Goal: Transaction & Acquisition: Subscribe to service/newsletter

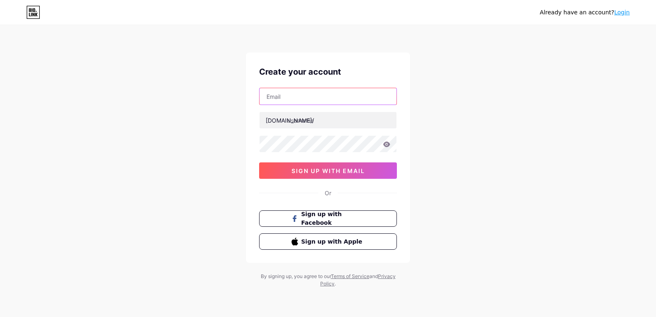
click at [290, 95] on input "text" at bounding box center [328, 96] width 137 height 16
type input "[DOMAIN_NAME][EMAIL_ADDRESS][DOMAIN_NAME]"
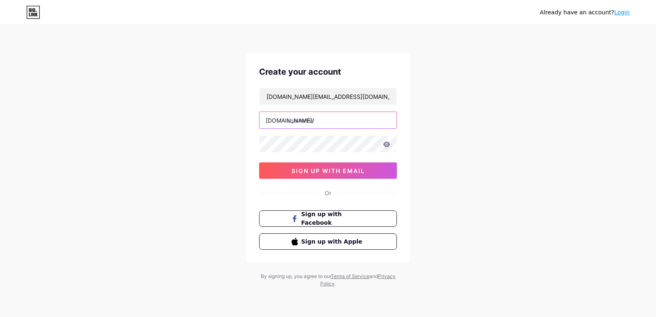
click at [312, 119] on input "text" at bounding box center [328, 120] width 137 height 16
type input "placestoeat"
click at [324, 134] on div "placestoeats.com@gmail.com bio.link/ placestoeat 0cAFcWeA6XBcxpuvEmJlkFCCJpV_3Z…" at bounding box center [328, 133] width 138 height 91
click at [137, 156] on div "Already have an account? Login Create your account placestoeats.com@gmail.com b…" at bounding box center [328, 157] width 656 height 314
click at [232, 167] on div "Already have an account? Login Create your account placestoeats.com@gmail.com b…" at bounding box center [328, 157] width 656 height 314
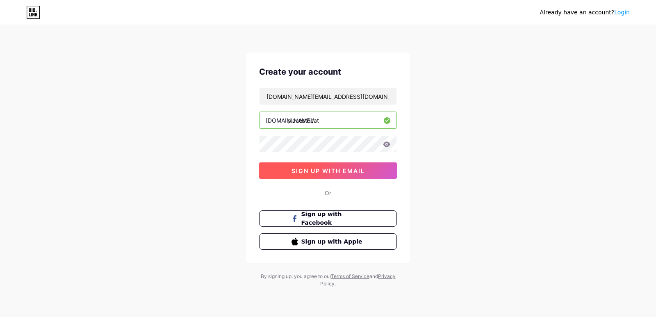
click at [292, 170] on span "sign up with email" at bounding box center [328, 170] width 73 height 7
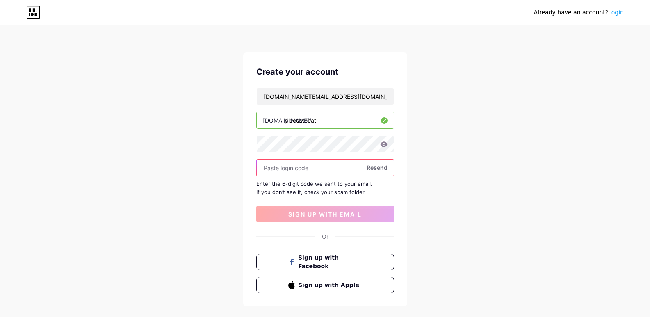
paste input "908761"
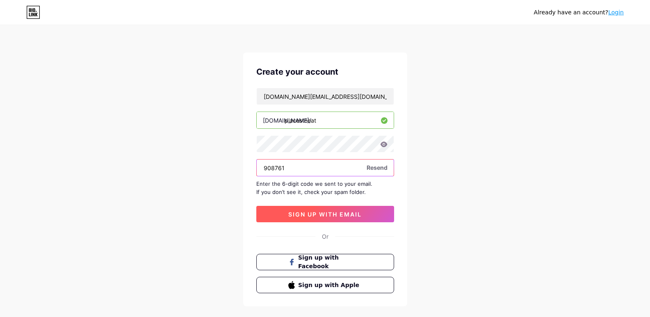
type input "908761"
click at [372, 210] on button "sign up with email" at bounding box center [325, 214] width 138 height 16
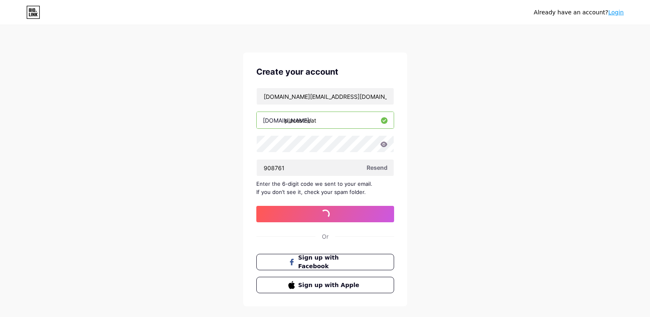
scroll to position [40, 0]
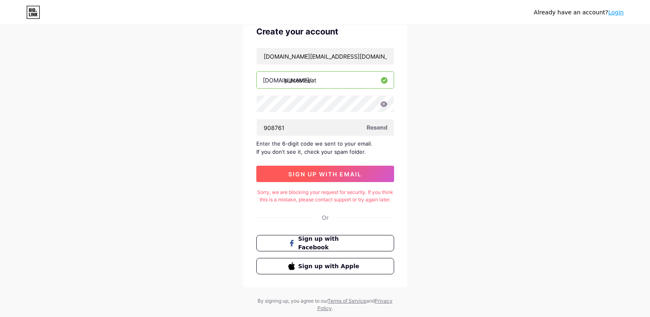
click at [329, 174] on span "sign up with email" at bounding box center [324, 174] width 73 height 7
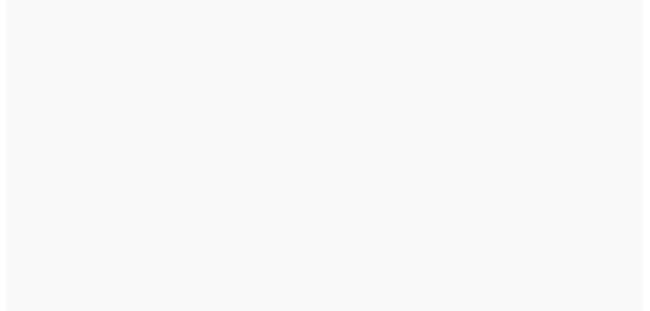
scroll to position [0, 0]
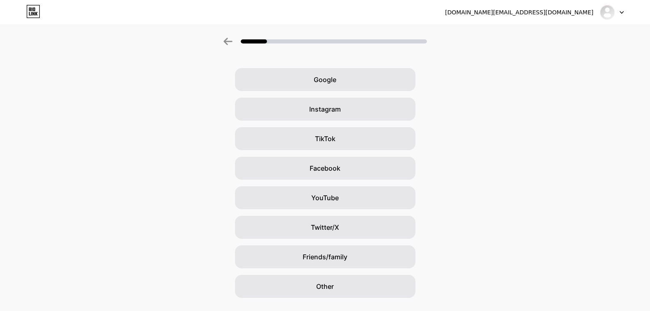
scroll to position [43, 0]
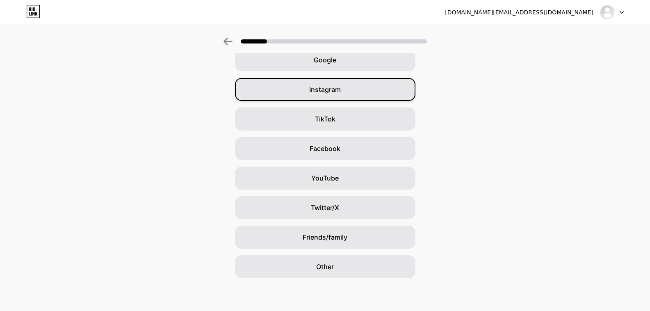
click at [355, 85] on div "Instagram" at bounding box center [325, 89] width 180 height 23
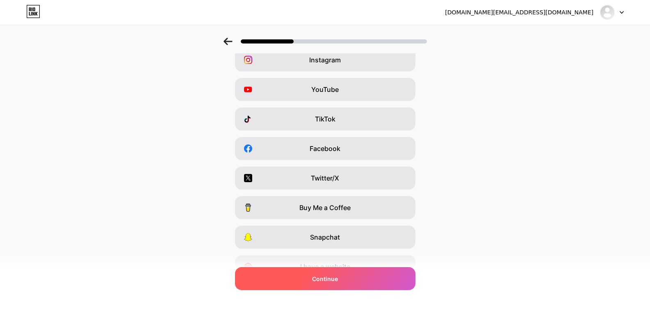
scroll to position [0, 0]
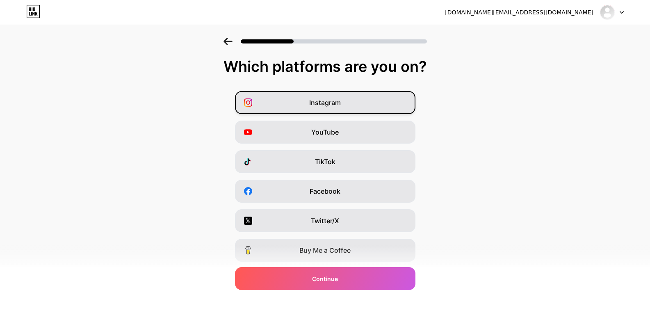
click at [365, 98] on div "Instagram" at bounding box center [325, 102] width 180 height 23
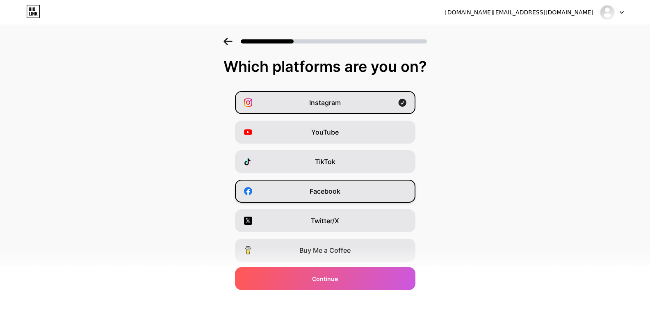
click at [347, 188] on div "Facebook" at bounding box center [325, 191] width 180 height 23
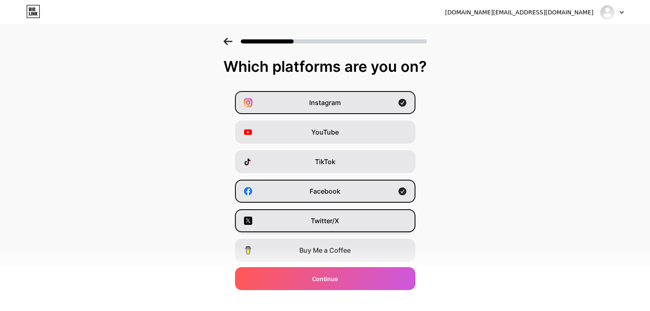
click at [346, 210] on div "Twitter/X" at bounding box center [325, 220] width 180 height 23
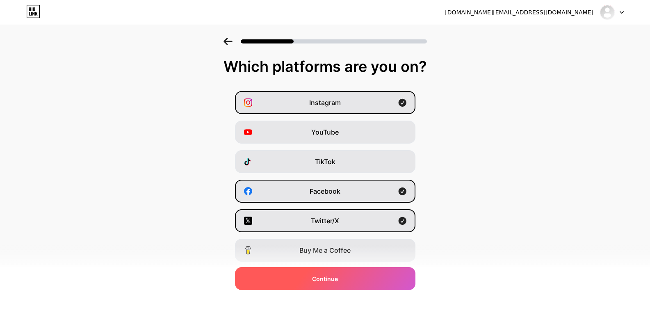
click at [352, 271] on div "Continue" at bounding box center [325, 278] width 180 height 23
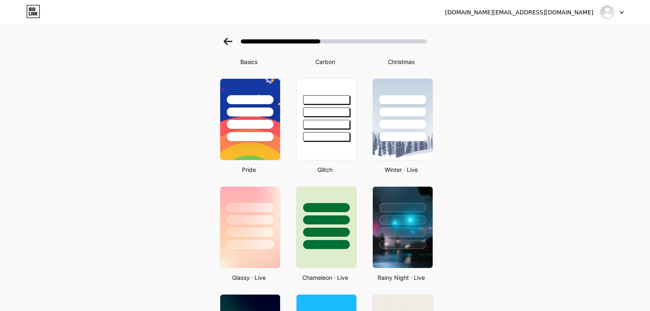
scroll to position [82, 0]
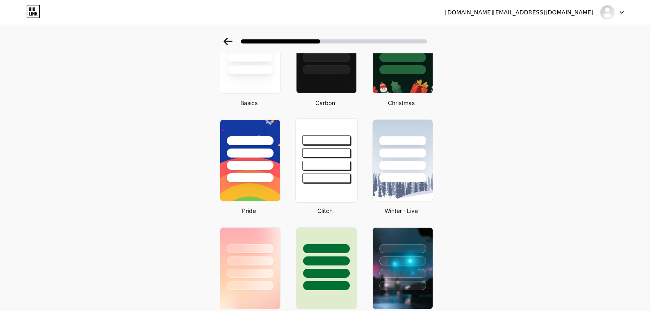
click at [324, 185] on div at bounding box center [326, 160] width 62 height 84
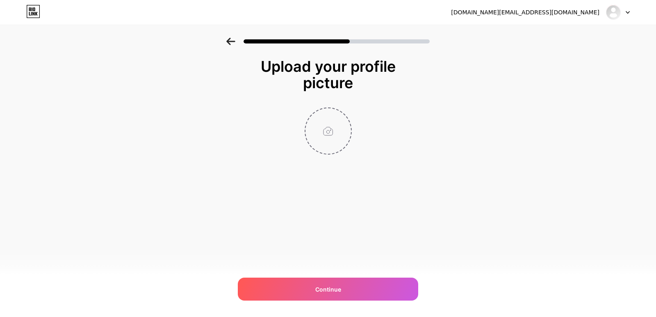
click at [316, 140] on input "file" at bounding box center [328, 131] width 46 height 46
type input "C:\fakepath\Places To Eat.jpg"
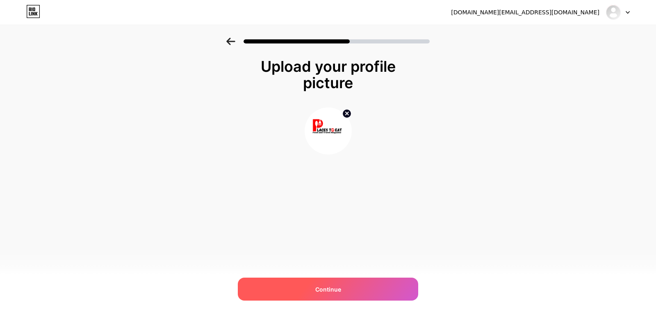
click at [327, 282] on div "Continue" at bounding box center [328, 289] width 180 height 23
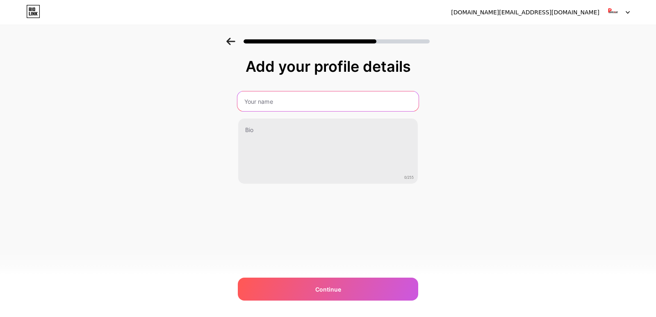
click at [328, 97] on input "text" at bounding box center [327, 101] width 181 height 20
type input "Places To Eat"
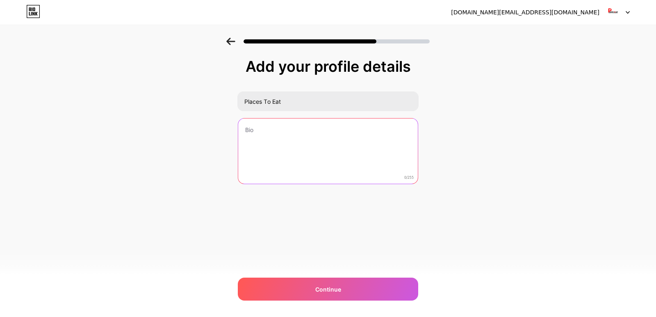
click at [321, 147] on textarea at bounding box center [328, 152] width 180 height 66
paste textarea "Discover the world’s top dining destinations with us! From hidden local favorit…"
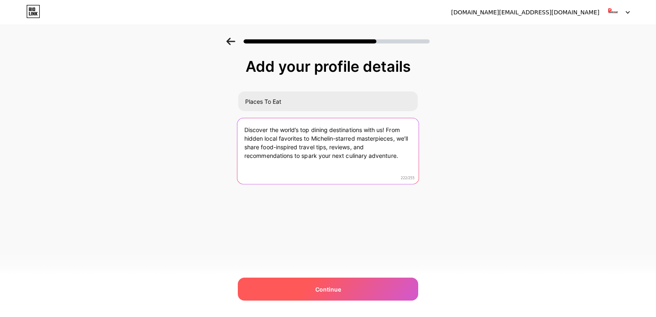
type textarea "Discover the world’s top dining destinations with us! From hidden local favorit…"
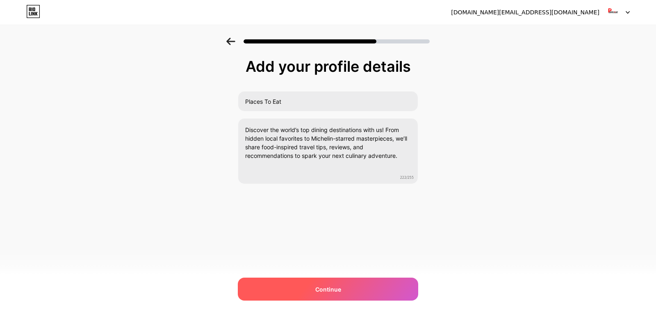
click at [340, 288] on span "Continue" at bounding box center [328, 289] width 26 height 9
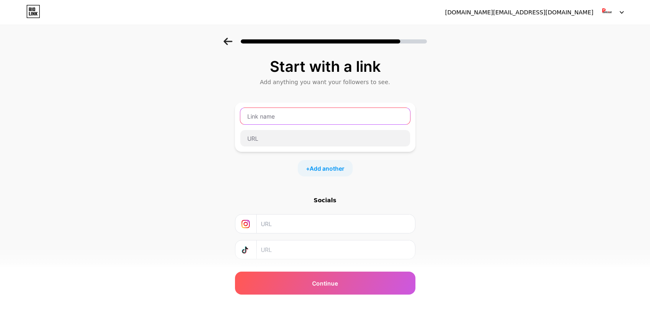
click at [327, 119] on input "text" at bounding box center [325, 116] width 170 height 16
type input "Website"
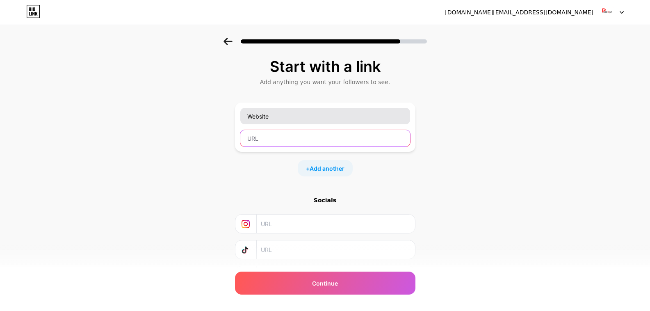
paste input "https://placestoeats.com"
type input "https://placestoeats.com"
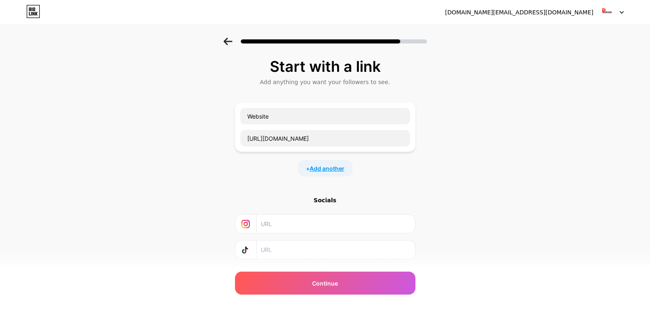
click at [337, 166] on span "Add another" at bounding box center [327, 168] width 35 height 9
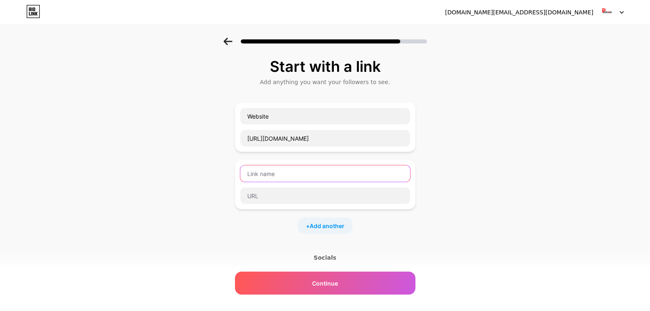
click at [319, 176] on input "text" at bounding box center [325, 173] width 170 height 16
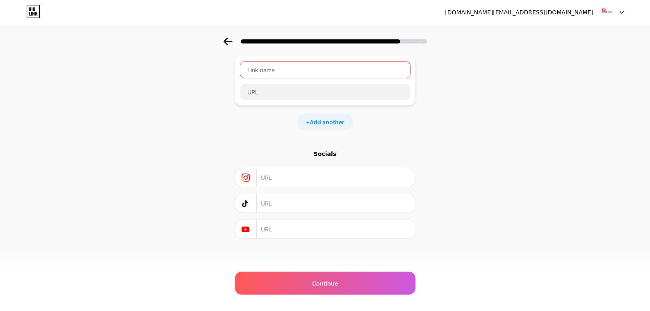
scroll to position [105, 0]
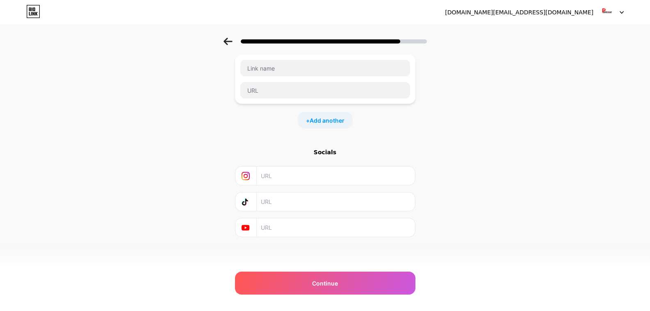
click at [318, 177] on input "text" at bounding box center [335, 175] width 149 height 18
paste input "https://www.instagram.com/plac.estoeats"
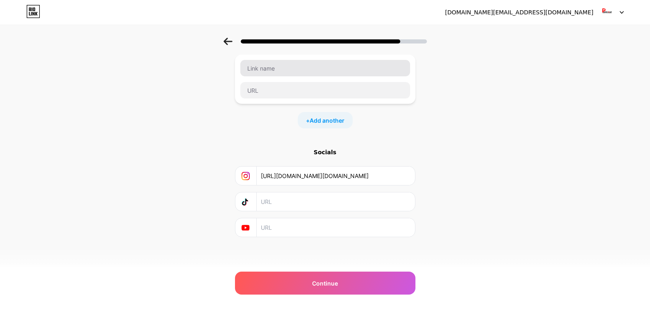
type input "https://www.instagram.com/plac.estoeats"
click at [322, 72] on input "text" at bounding box center [325, 68] width 170 height 16
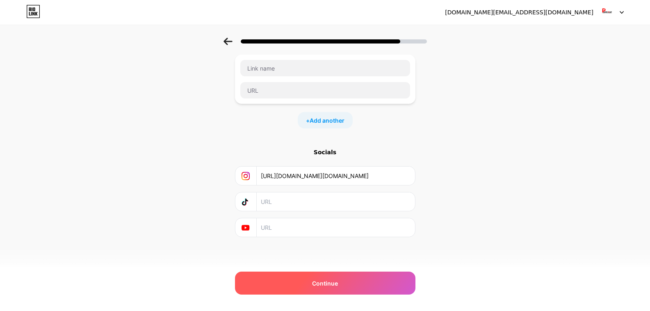
click at [317, 281] on span "Continue" at bounding box center [325, 283] width 26 height 9
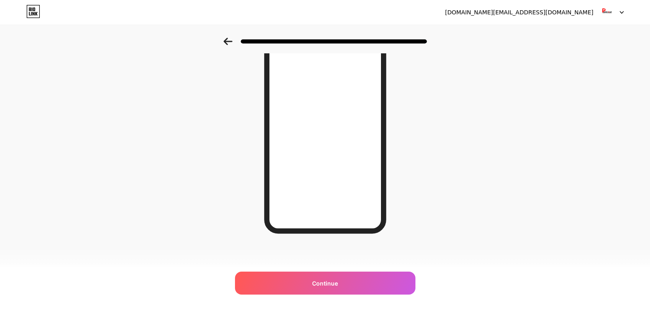
scroll to position [0, 0]
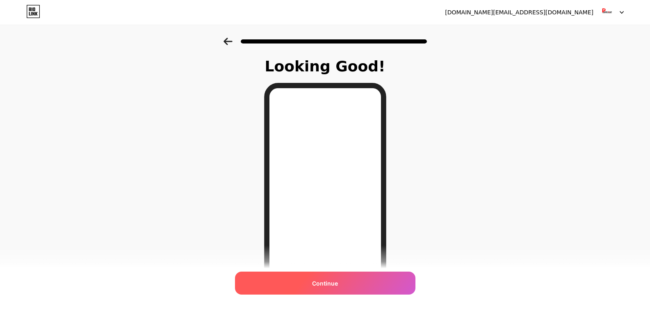
click at [353, 285] on div "Continue" at bounding box center [325, 282] width 180 height 23
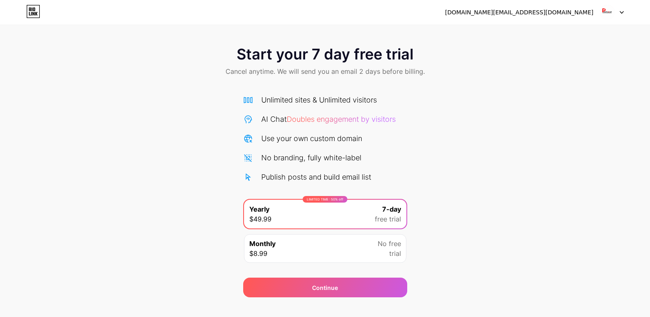
click at [621, 11] on icon at bounding box center [622, 12] width 4 height 3
click at [559, 16] on div "[DOMAIN_NAME][EMAIL_ADDRESS][DOMAIN_NAME]" at bounding box center [519, 12] width 148 height 9
click at [210, 103] on div "Start your 7 day free trial Cancel anytime. We will send you an email 2 days be…" at bounding box center [325, 168] width 650 height 260
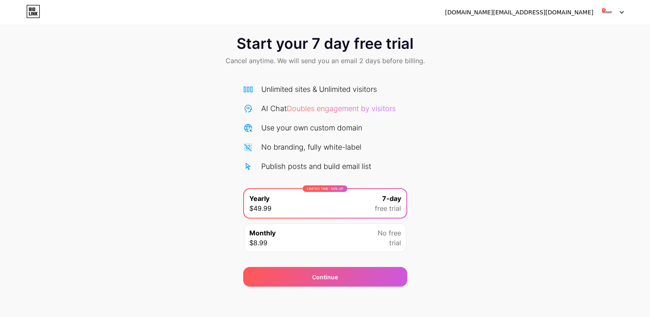
scroll to position [13, 0]
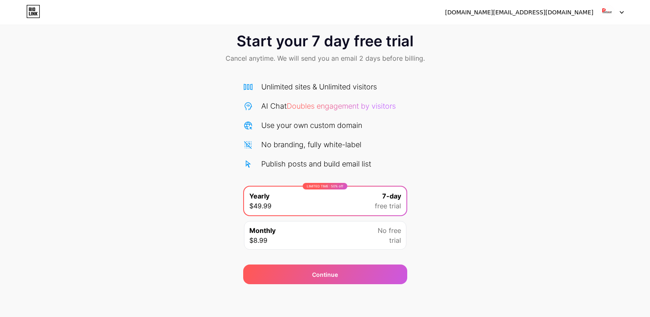
click at [339, 242] on div "Monthly $8.99 No free trial" at bounding box center [325, 235] width 162 height 29
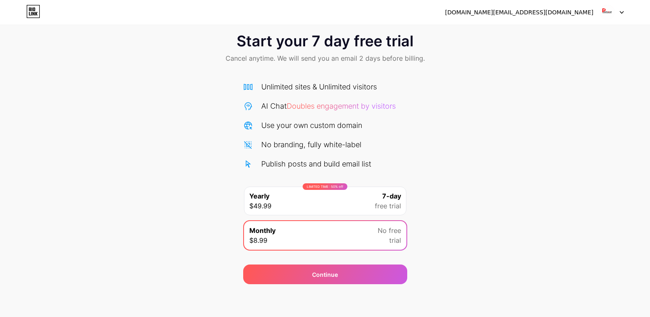
click at [387, 231] on span "No free" at bounding box center [389, 231] width 23 height 10
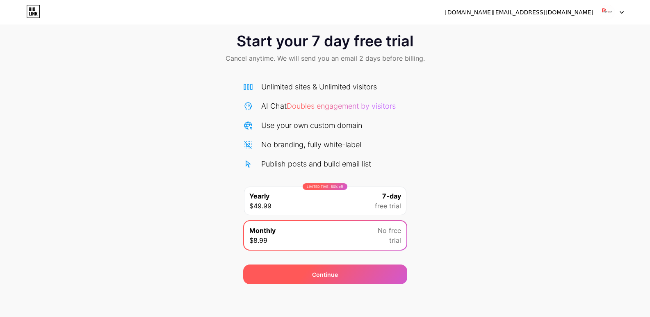
click at [365, 274] on div "Continue" at bounding box center [325, 274] width 164 height 20
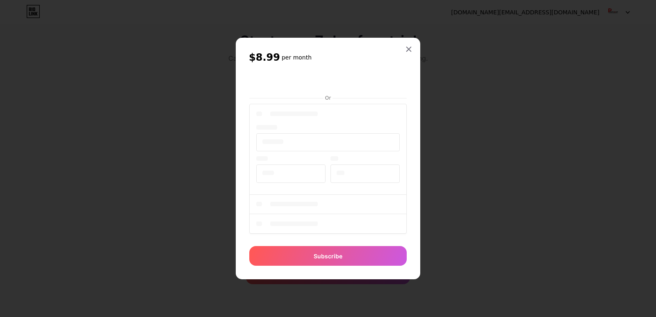
click at [409, 116] on div "$8.99 per month Or Subscribe" at bounding box center [328, 159] width 185 height 242
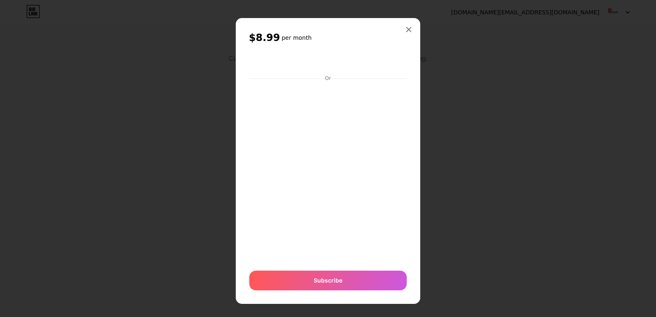
click at [410, 50] on div "$8.99 per month Or Subscribe" at bounding box center [328, 161] width 185 height 286
click at [409, 48] on div "$8.99 per month Or Subscribe" at bounding box center [328, 161] width 185 height 286
click at [408, 43] on div "$8.99 per month Or Subscribe" at bounding box center [328, 161] width 185 height 286
click at [407, 30] on icon at bounding box center [409, 29] width 5 height 5
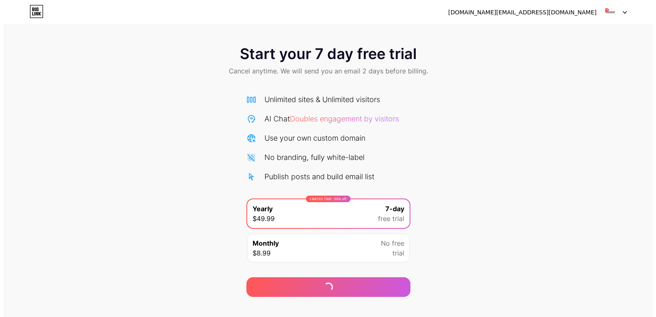
scroll to position [13, 0]
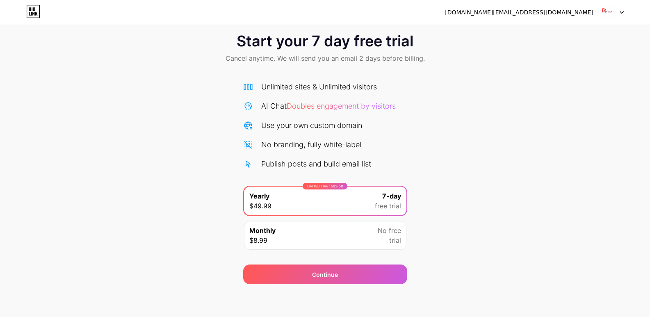
click at [313, 232] on div "Monthly $8.99 No free trial" at bounding box center [325, 235] width 162 height 29
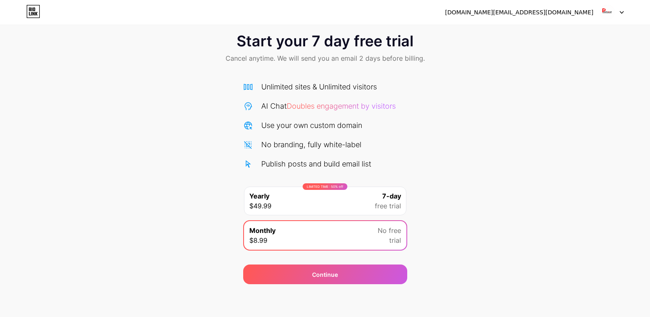
click at [346, 190] on div "LIMITED TIME : 50% off Yearly $49.99 7-day free trial" at bounding box center [325, 201] width 162 height 29
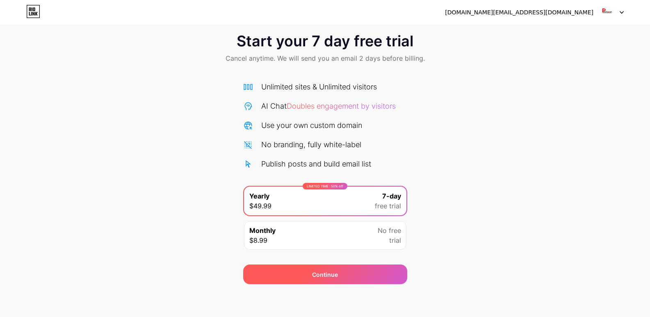
click at [328, 272] on div "Continue" at bounding box center [325, 274] width 26 height 9
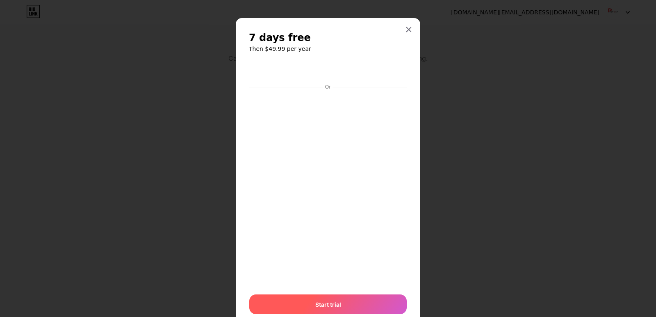
click at [325, 306] on span "Start trial" at bounding box center [328, 304] width 26 height 9
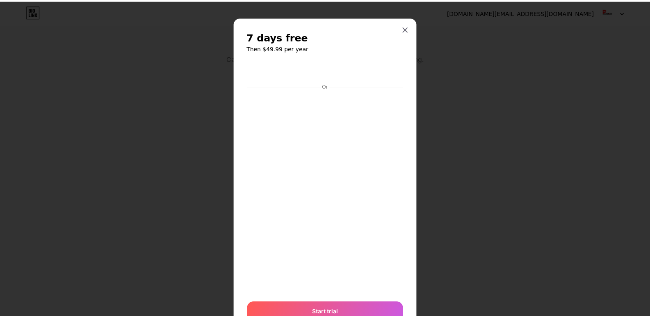
scroll to position [0, 0]
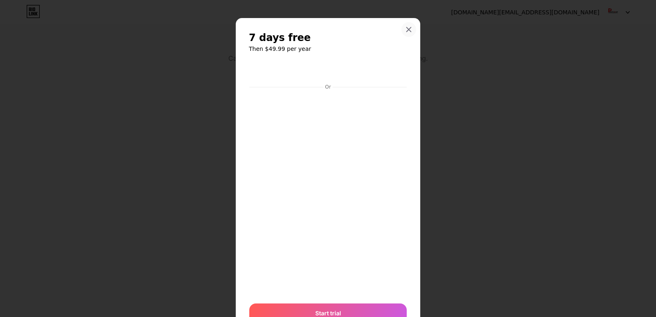
click at [408, 29] on icon at bounding box center [409, 29] width 7 height 7
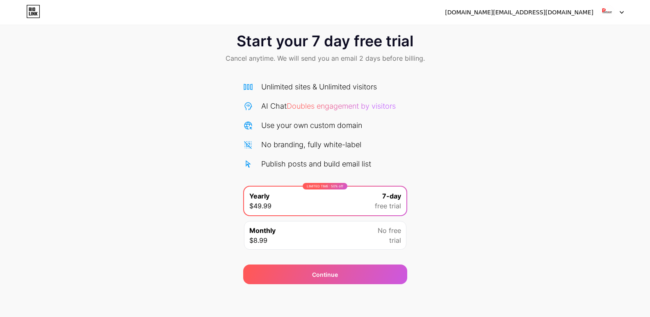
click at [584, 14] on div "[DOMAIN_NAME][EMAIL_ADDRESS][DOMAIN_NAME]" at bounding box center [519, 12] width 148 height 9
click at [616, 11] on div at bounding box center [612, 12] width 24 height 15
click at [532, 18] on div "[DOMAIN_NAME][EMAIL_ADDRESS][DOMAIN_NAME]" at bounding box center [534, 12] width 179 height 15
click at [34, 14] on icon at bounding box center [33, 14] width 2 height 4
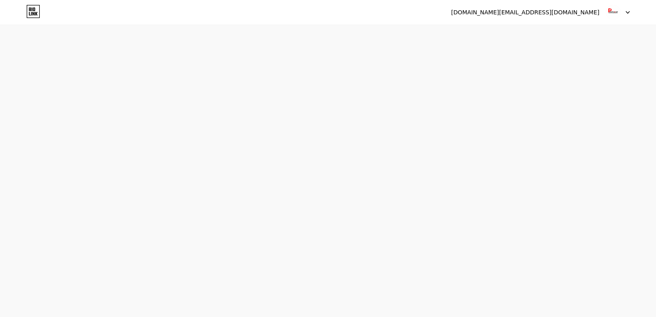
click at [34, 14] on icon at bounding box center [33, 14] width 2 height 4
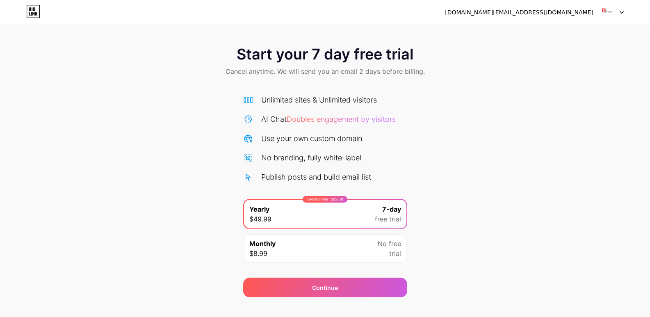
scroll to position [13, 0]
